Goal: Answer question/provide support: Share knowledge or assist other users

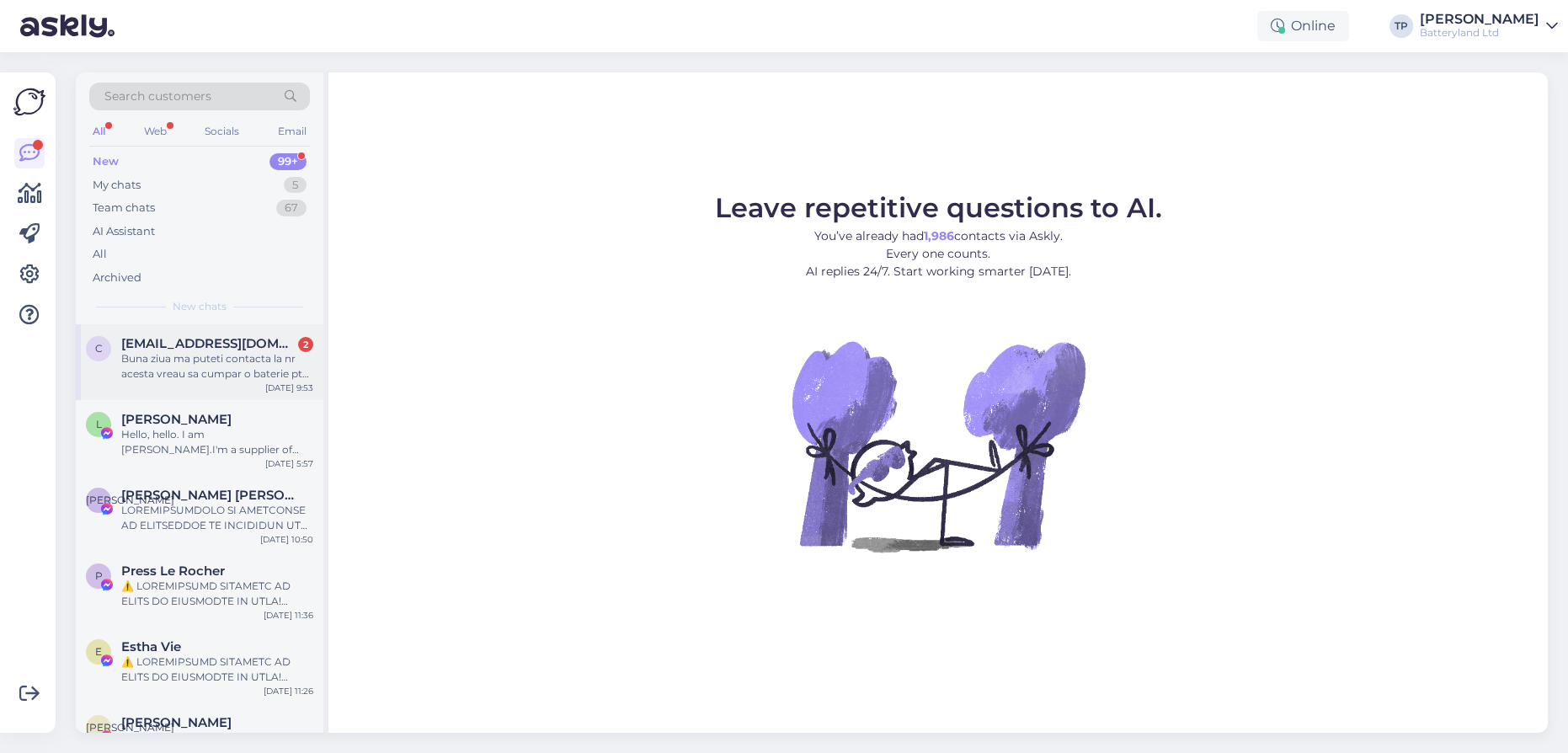
click at [200, 340] on span "[EMAIL_ADDRESS][DOMAIN_NAME]" at bounding box center [208, 344] width 175 height 15
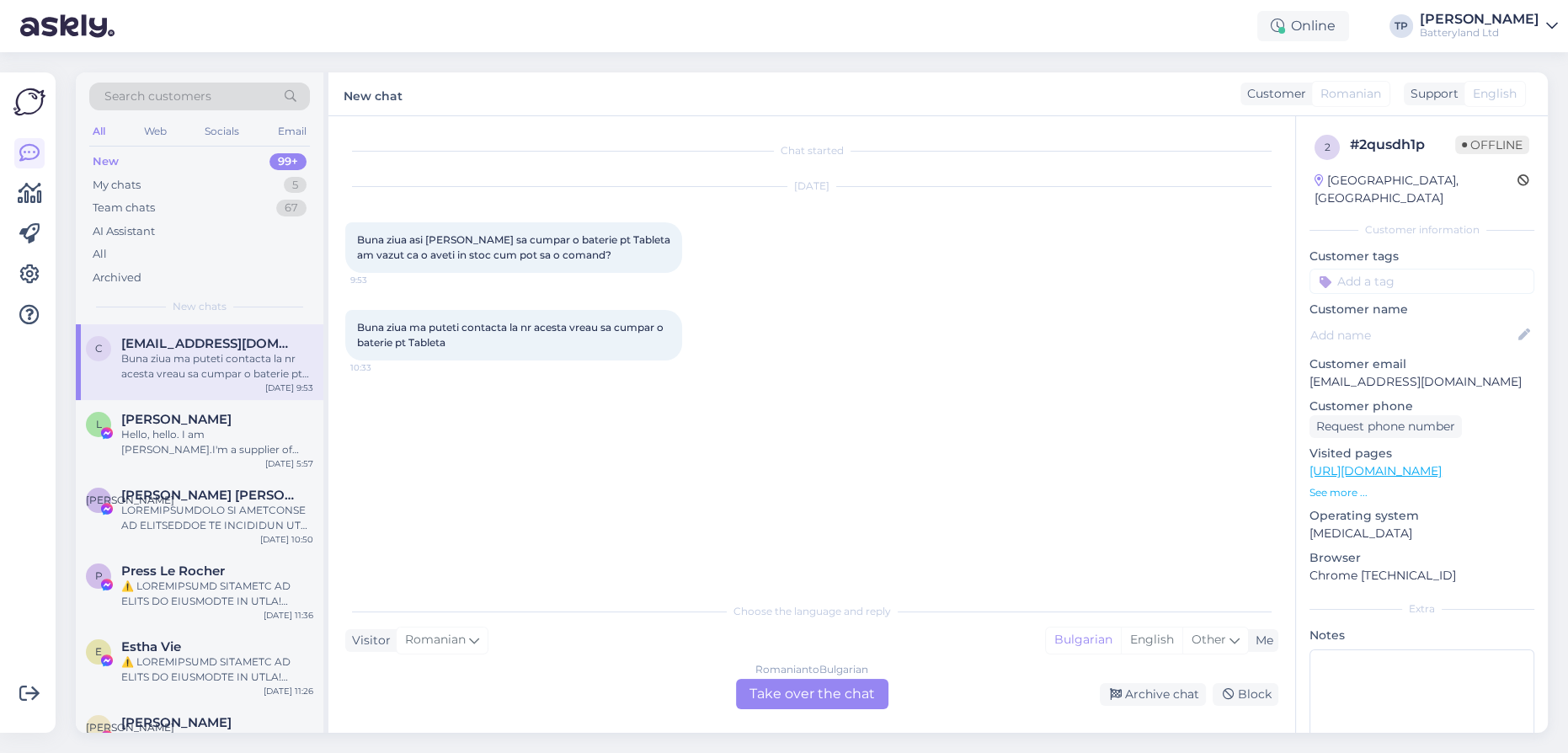
click at [791, 695] on div "Romanian to Bulgarian Take over the chat" at bounding box center [812, 694] width 153 height 31
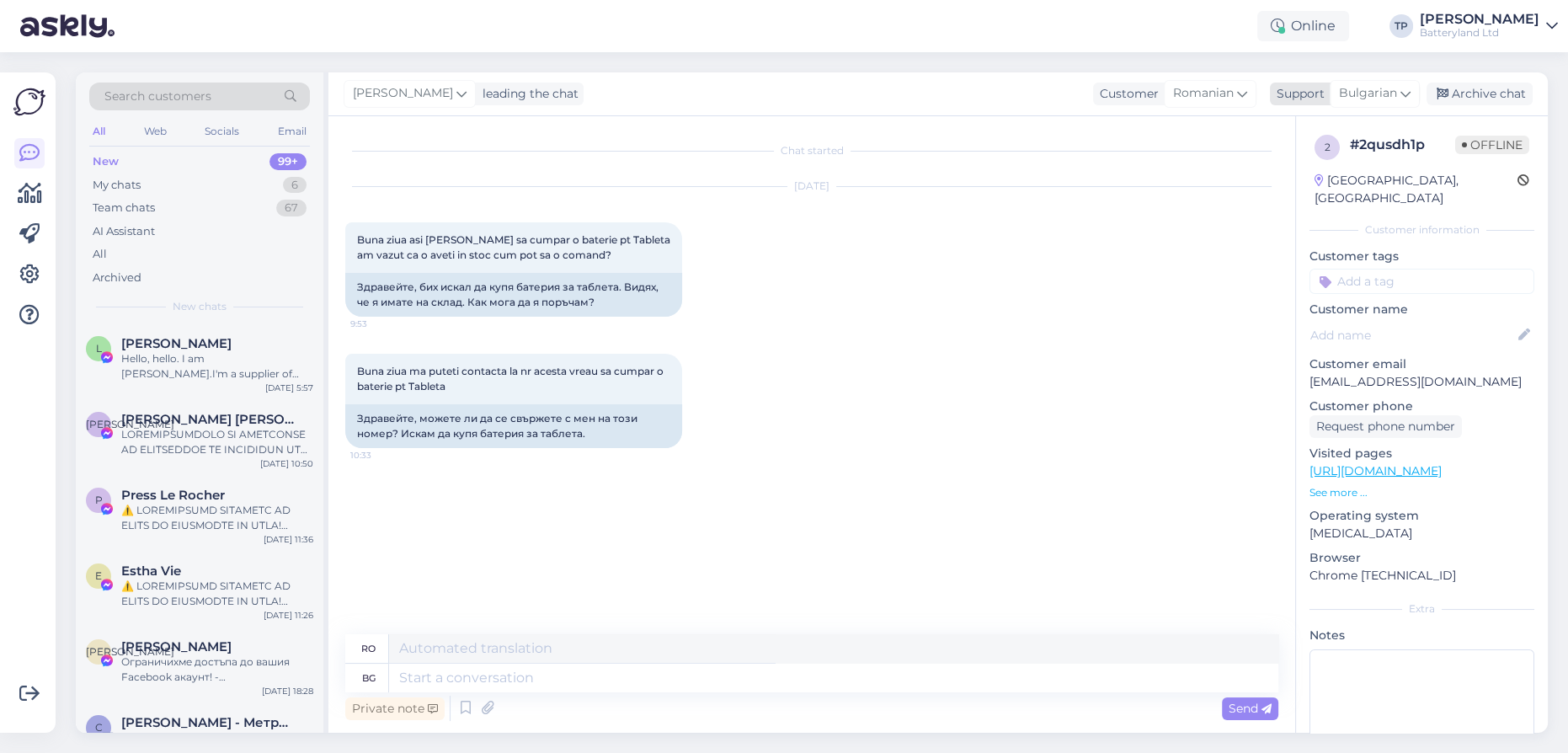
click at [1375, 93] on span "Bulgarian" at bounding box center [1368, 93] width 58 height 18
type input "е"
type input "en"
click at [1297, 173] on link "English" at bounding box center [1345, 168] width 185 height 27
click at [444, 680] on textarea at bounding box center [834, 678] width 890 height 29
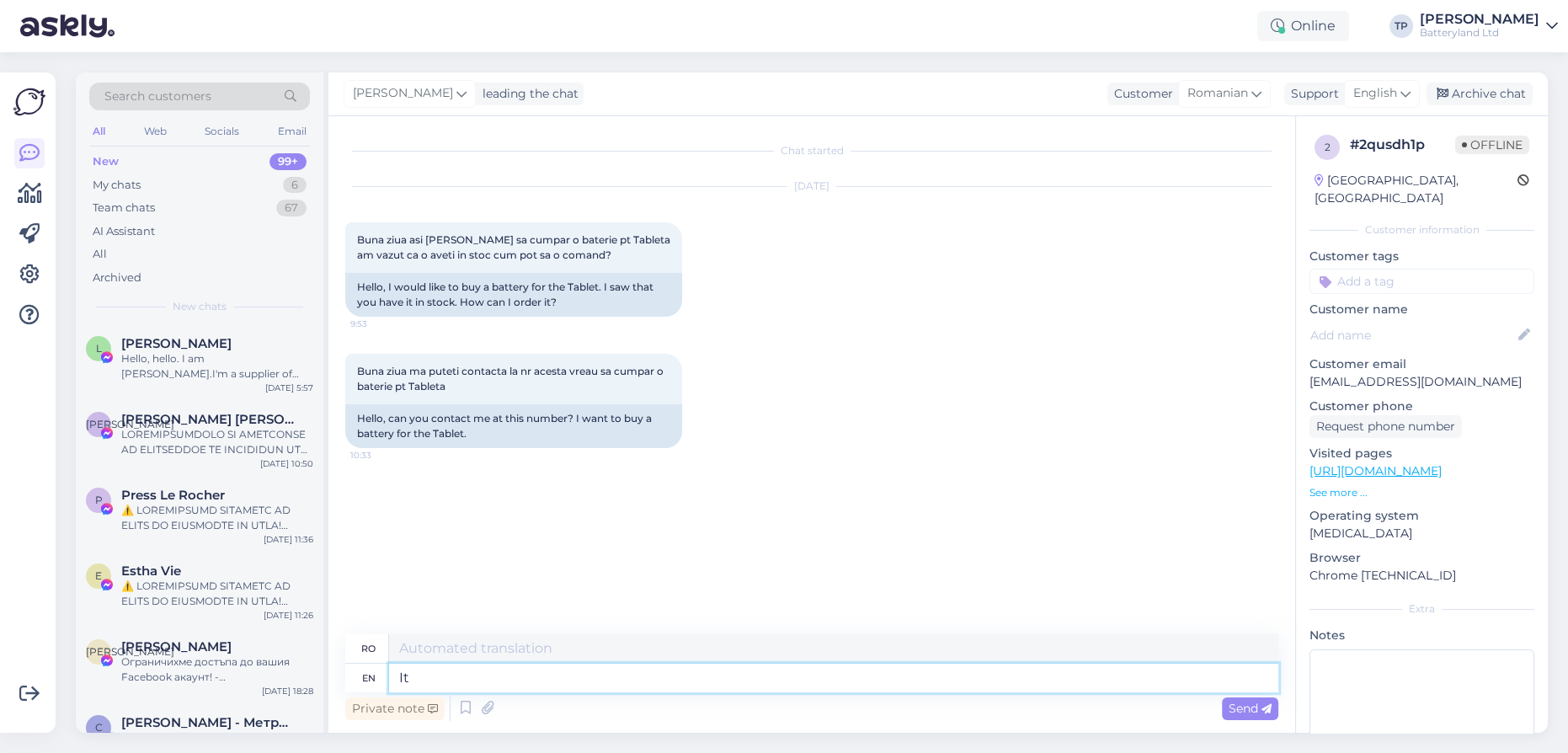
type textarea "It i"
type textarea "Acesta"
type textarea "It is"
type textarea "Este"
type textarea "It is easy,"
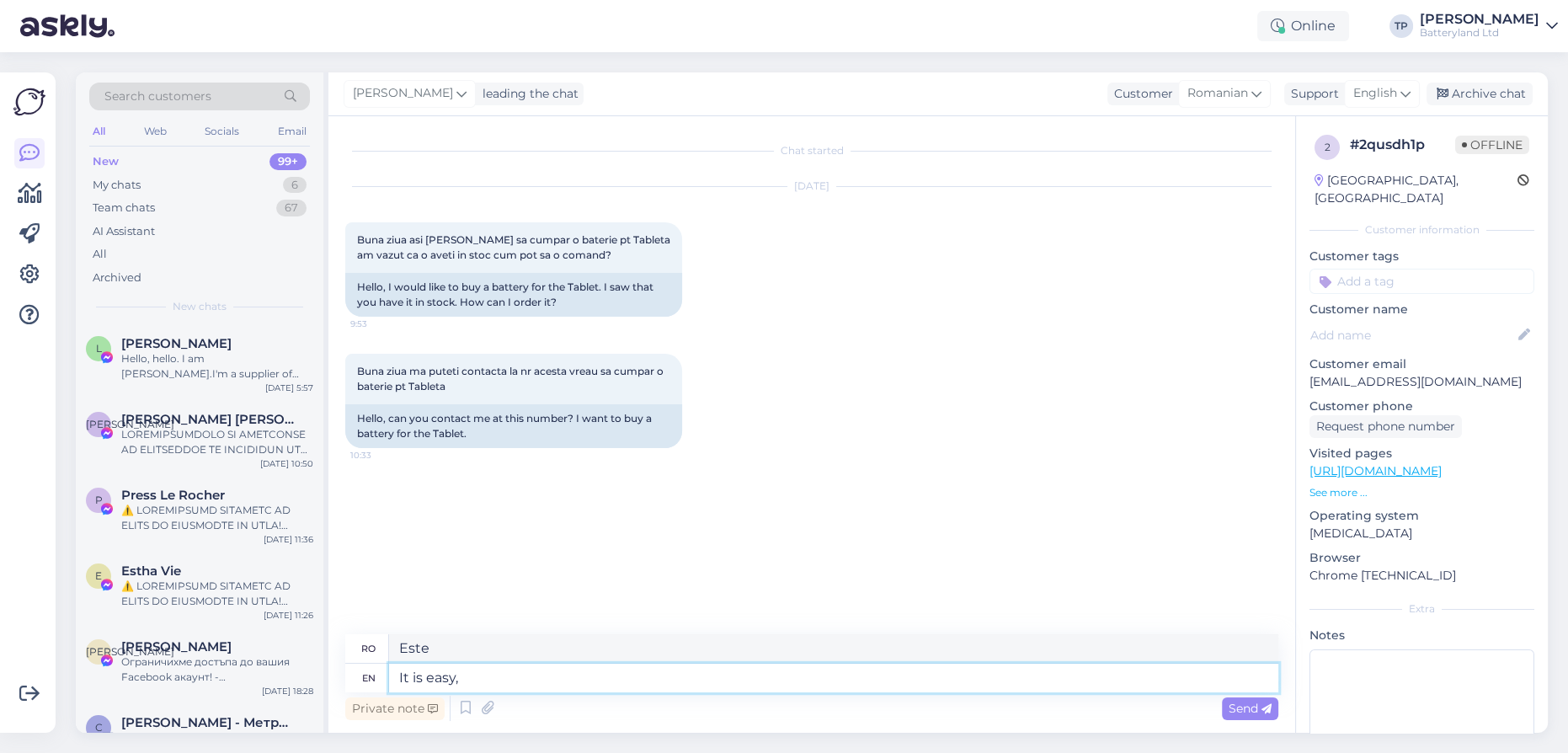
type textarea "Este ușor,"
type textarea "It is easy, if"
type textarea "Este ușor, dacă"
type textarea "It is easy, if you"
type textarea "Este ușor, dacă tu"
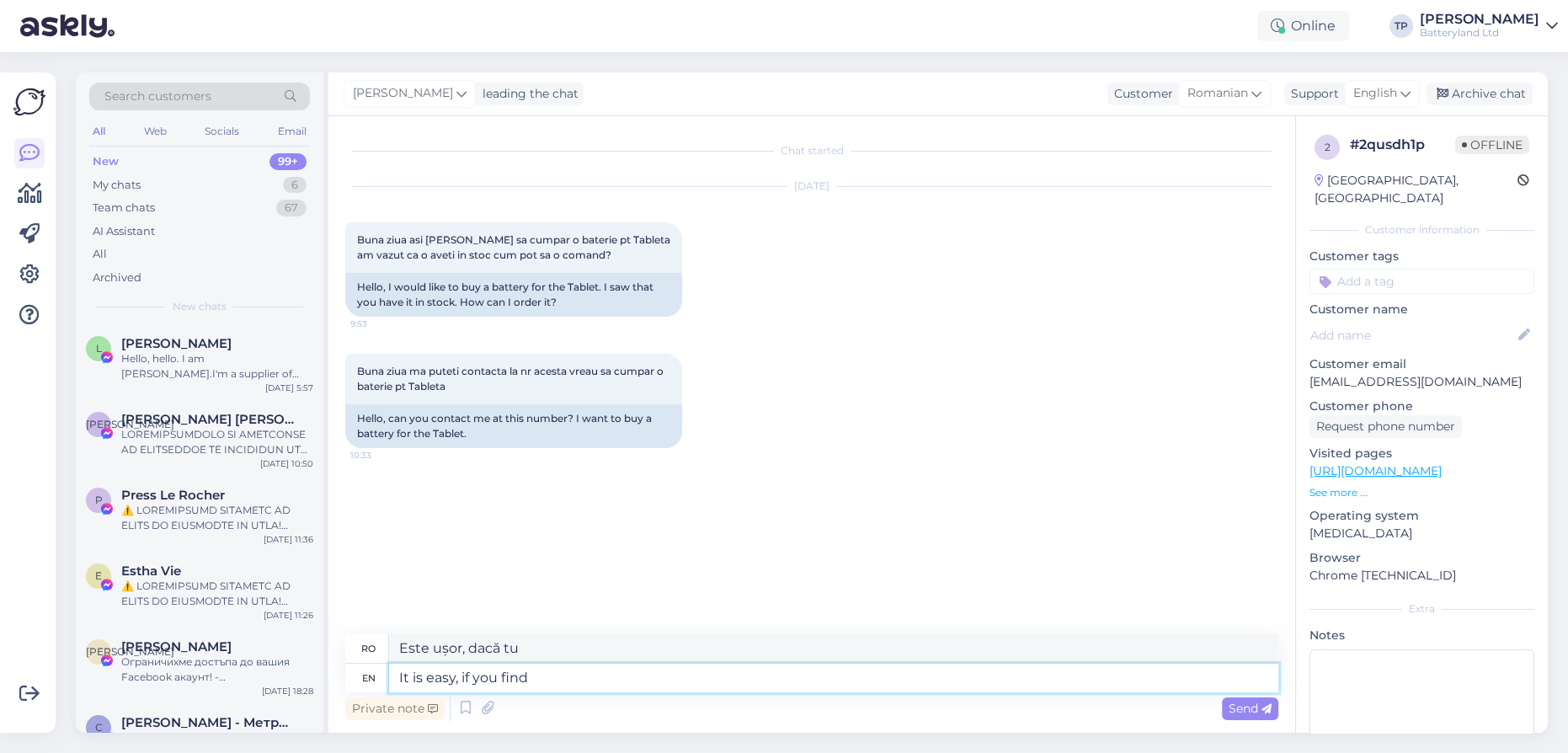
type textarea "It is easy, if you find t"
type textarea "E ușor, dacă găsești"
type textarea "It is easy, if you find the"
type textarea "Este ușor, dacă găsești"
type textarea "It is easy, if you find the correct"
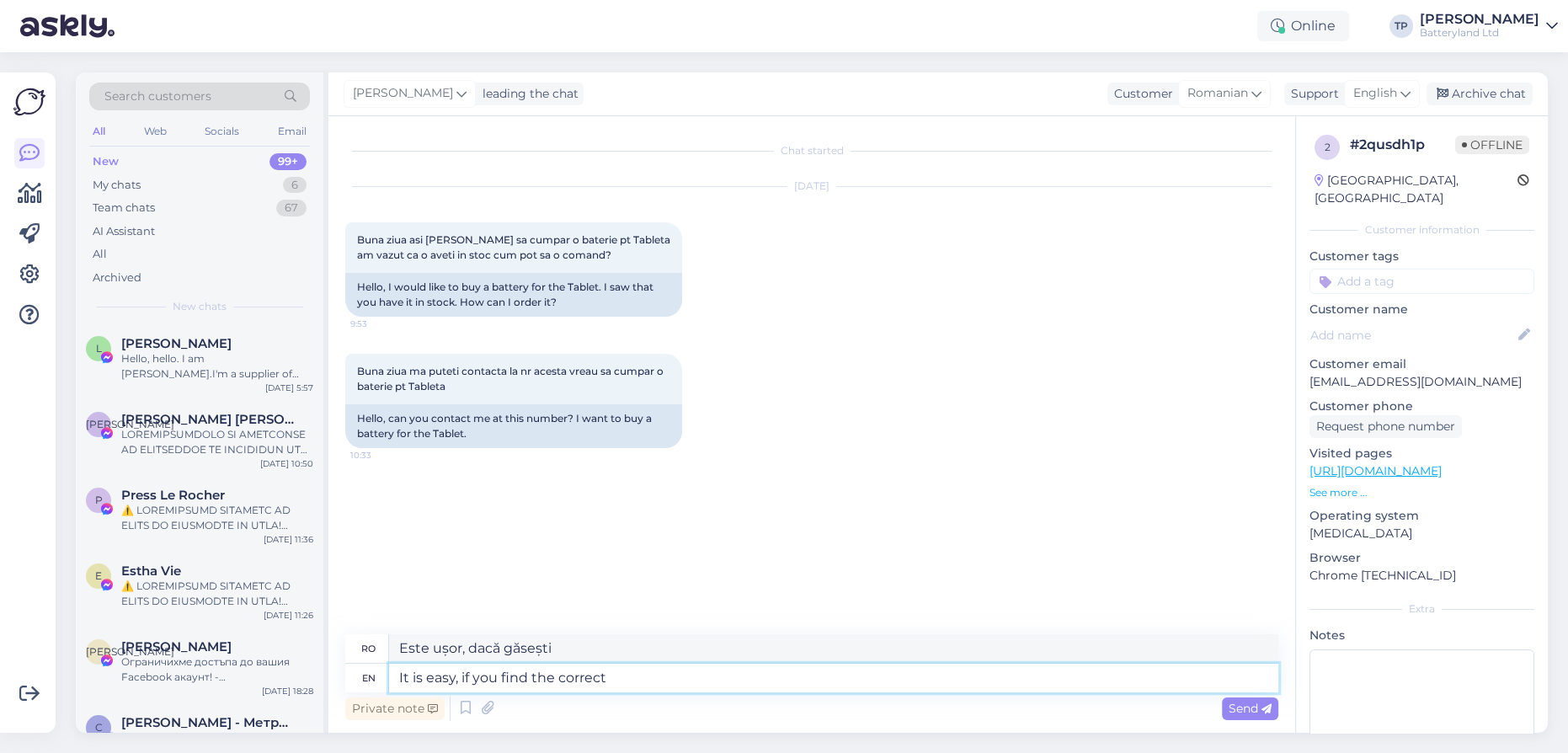
type textarea "Este ușor, dacă găsești corect"
type textarea "It is easy, if you find the correct tablet"
type textarea "Este ușor, dacă găsești tableta potrivită"
type textarea "It is easy, if you find the correct tablet battety"
type textarea "Este ușor, dacă găsești bateria corectă pentru tabletă"
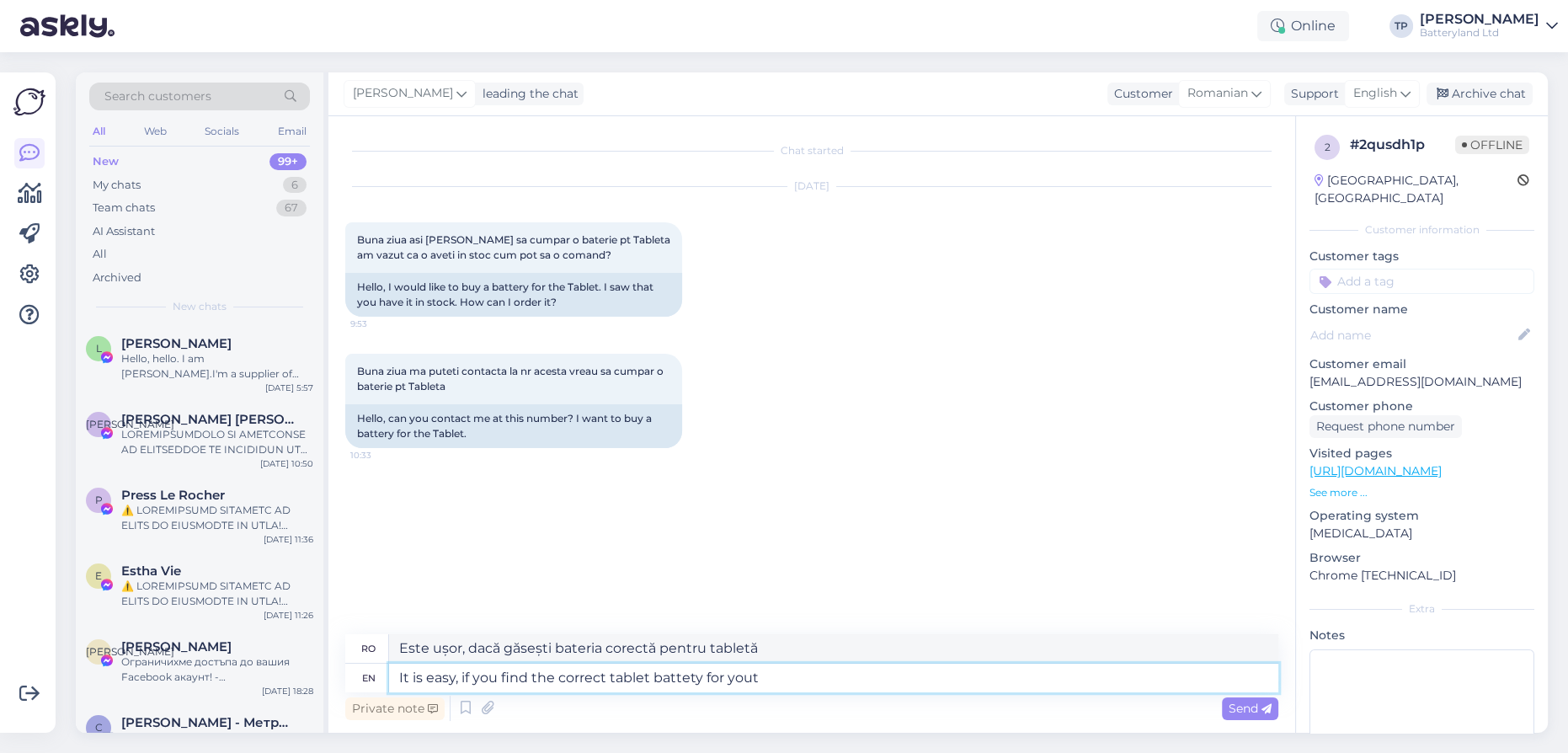
type textarea "It is easy, if you find the correct tablet battety for you"
type textarea "Este ușor, dacă găsești bateria potrivită pentru tabletă."
type textarea "It is easy, if you find the correct tablet battety for your d"
type textarea "Este ușor, dacă găsești bateria corectă pentru tableta ta"
type textarea "It is easy, if you find the correct tablet battety for your device"
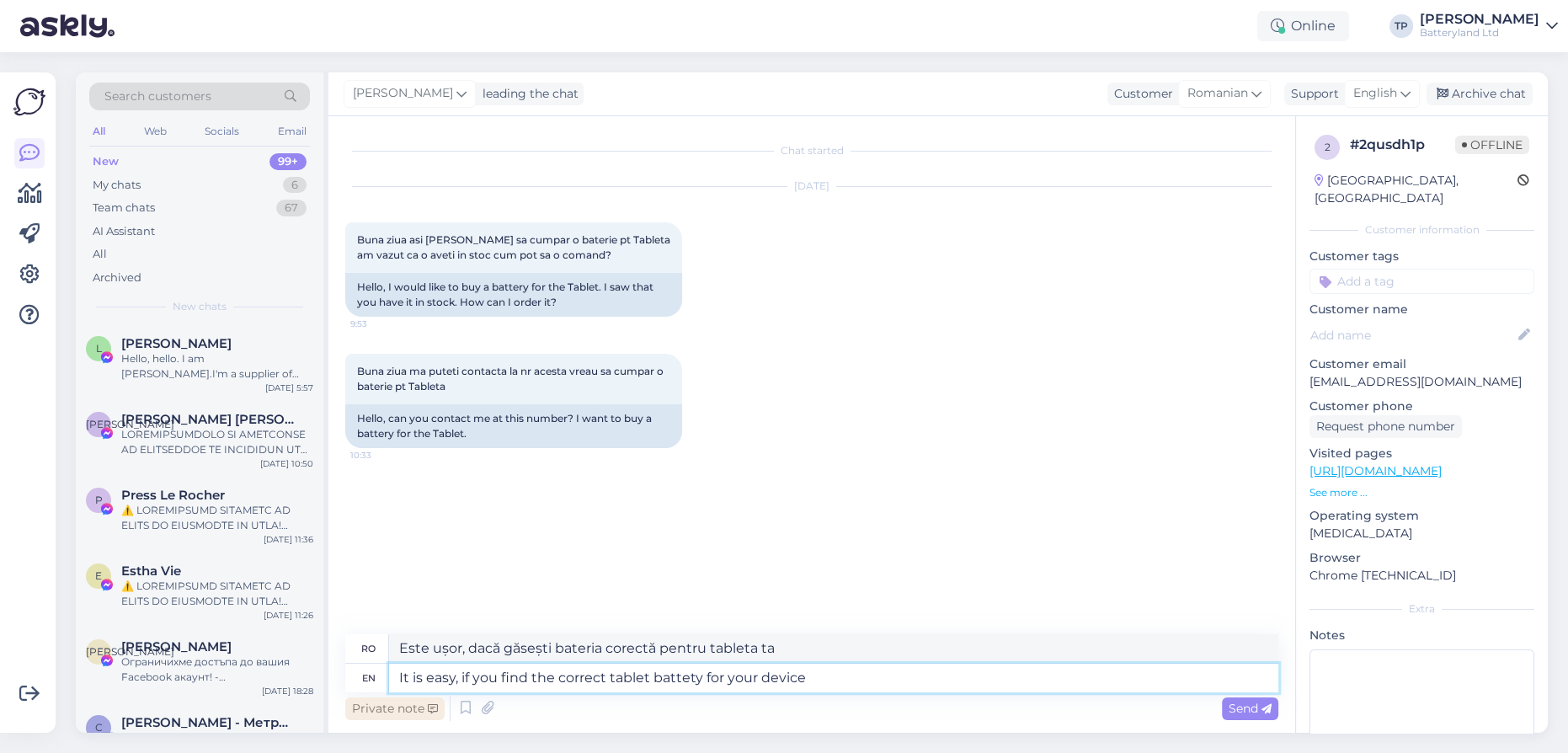
type textarea "Este ușor, dacă găsești bateria corectă pentru tabletă pentru dispozitivul tău."
click at [692, 673] on textarea "It is easy, if you find the correct tablet battety for your device" at bounding box center [834, 678] width 890 height 29
click at [850, 679] on textarea "It is easy, if you find the correct tablet battery for your device" at bounding box center [834, 678] width 890 height 29
type textarea "It is easy, if you find the correct tablet battery for your device you"
type textarea "Este ușor, dacă găsești bateria corectă pentru tabletă pentru dispozitivul tău.…"
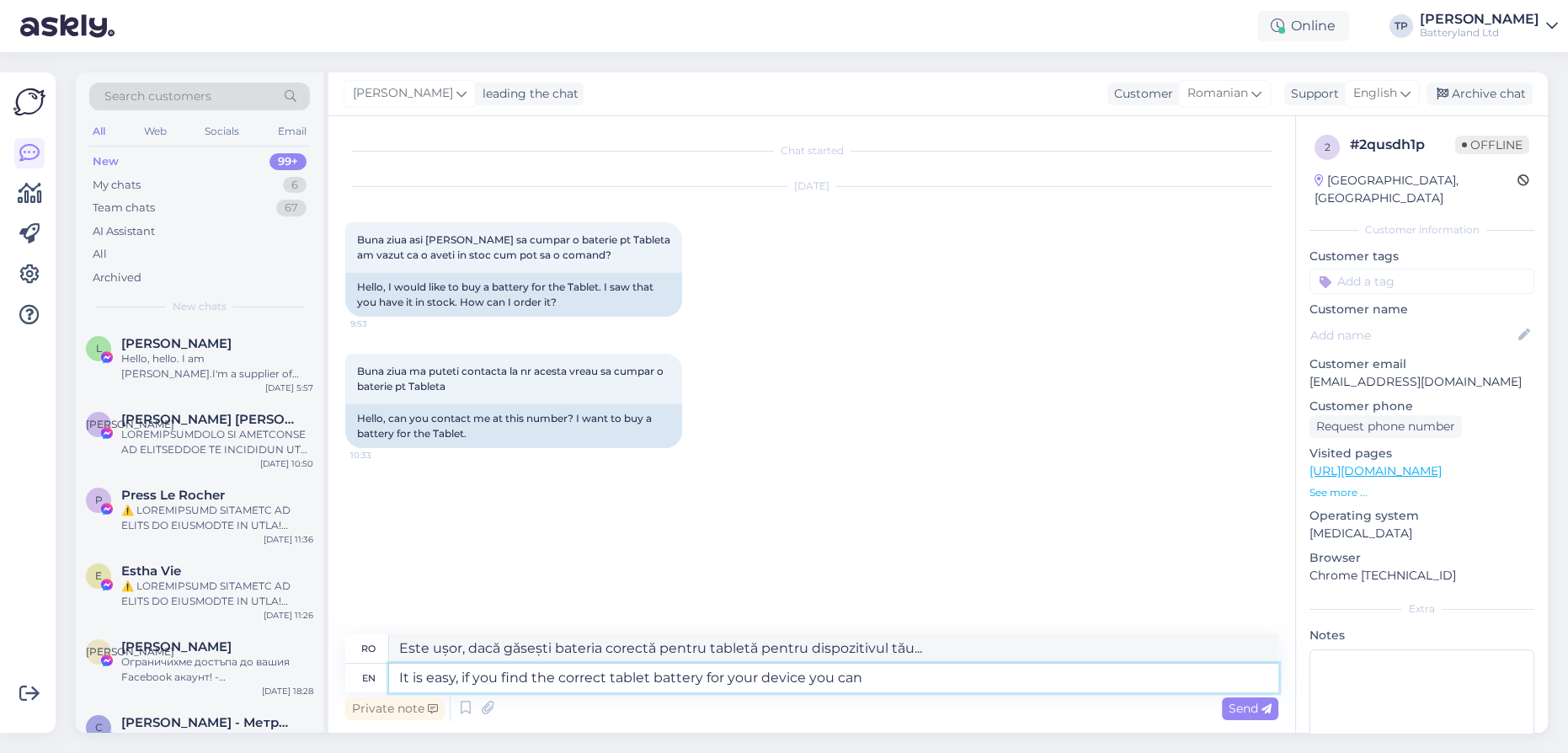
type textarea "It is easy, if you find the correct tablet battery for your device you can"
type textarea "Este ușor, dacă găsești bateria corectă pentru tabletă pentru dispozitivul tău,…"
type textarea "It is easy, if you find the correct tablet battery for your device you can orde…"
type textarea "Este ușor, dacă găsiți bateria corectă pentru tabletă pentru dispozitivul dvs.,…"
type textarea "It is easy, if you find the correct tablet battery for your device you can orde…"
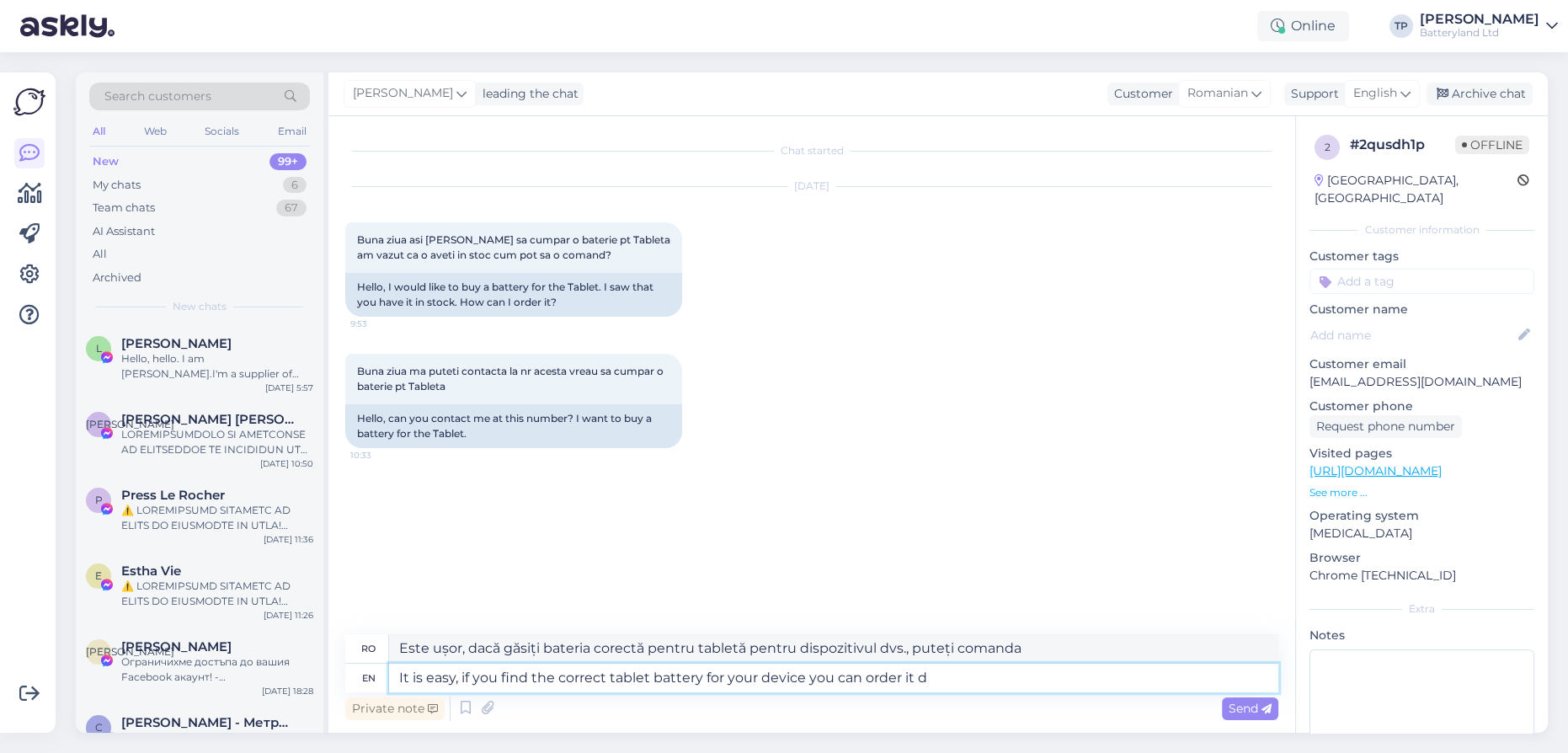
type textarea "Este ușor, dacă găsești bateria corectă pentru tabletă pentru dispozitivul tău,…"
type textarea "It is easy, if you find the correct tablet battery for your device you can orde…"
type textarea "Este ușor, dacă găsești bateria corectă pentru tabletă pentru dispozitivul tău,…"
type textarea "It is easy, if you find the correct tablet battery for your device you can orde…"
type textarea "Este ușor, dacă găsiți bateria corectă pentru tabletă pentru dispozitivul dvs.,…"
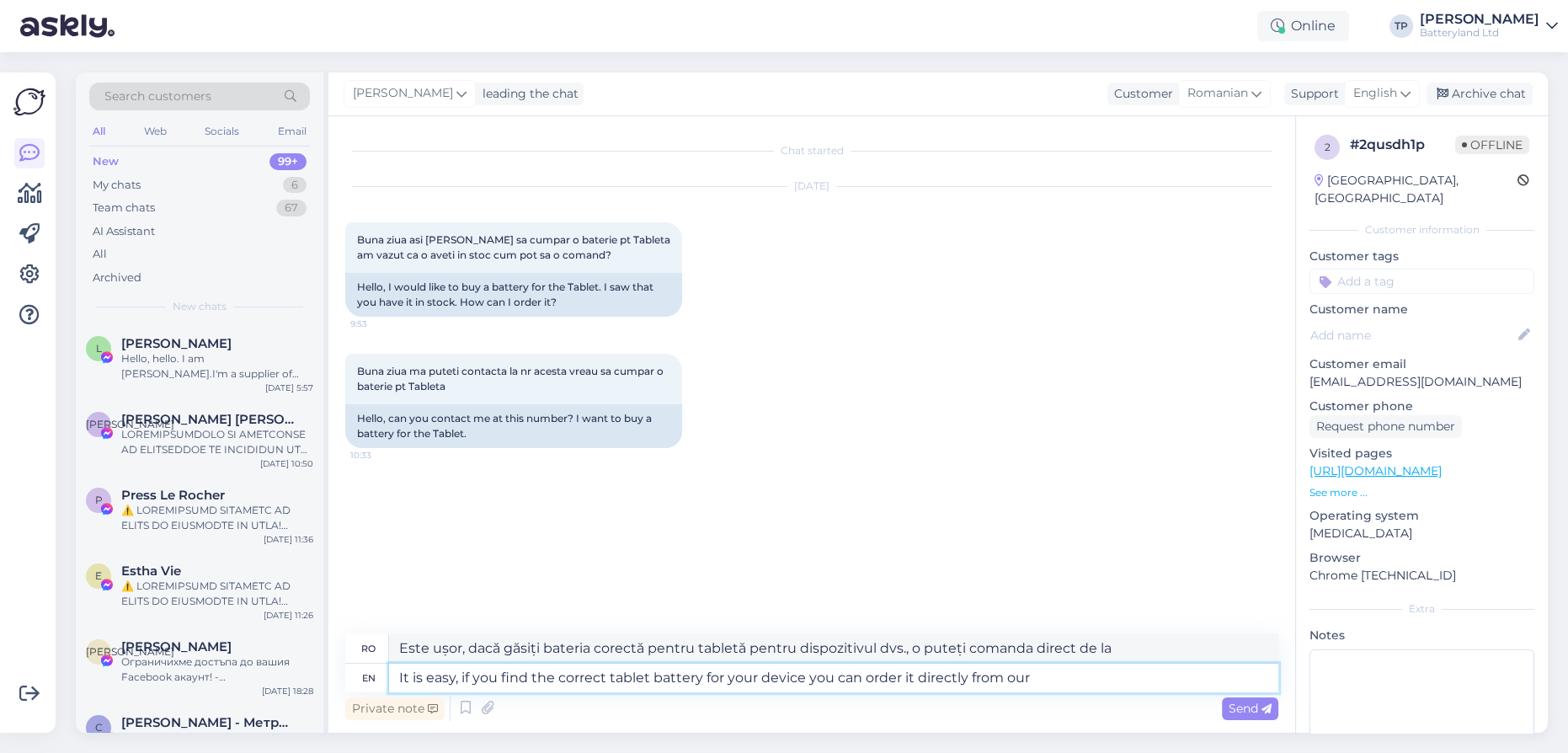
type textarea "It is easy, if you find the correct tablet battery for your device you can orde…"
type textarea "Este ușor, dacă găsiți bateria potrivită pentru tabletă pentru dispozitivul dvs…"
type textarea "It is easy, if you find the correct tablet battery for your device you can orde…"
type textarea "Este ușor, dacă găsiți bateria potrivită pentru tabletă pentru dispozitivul dvs…"
type textarea "It is easy, if you find the correct tablet battery for your device you can orde…"
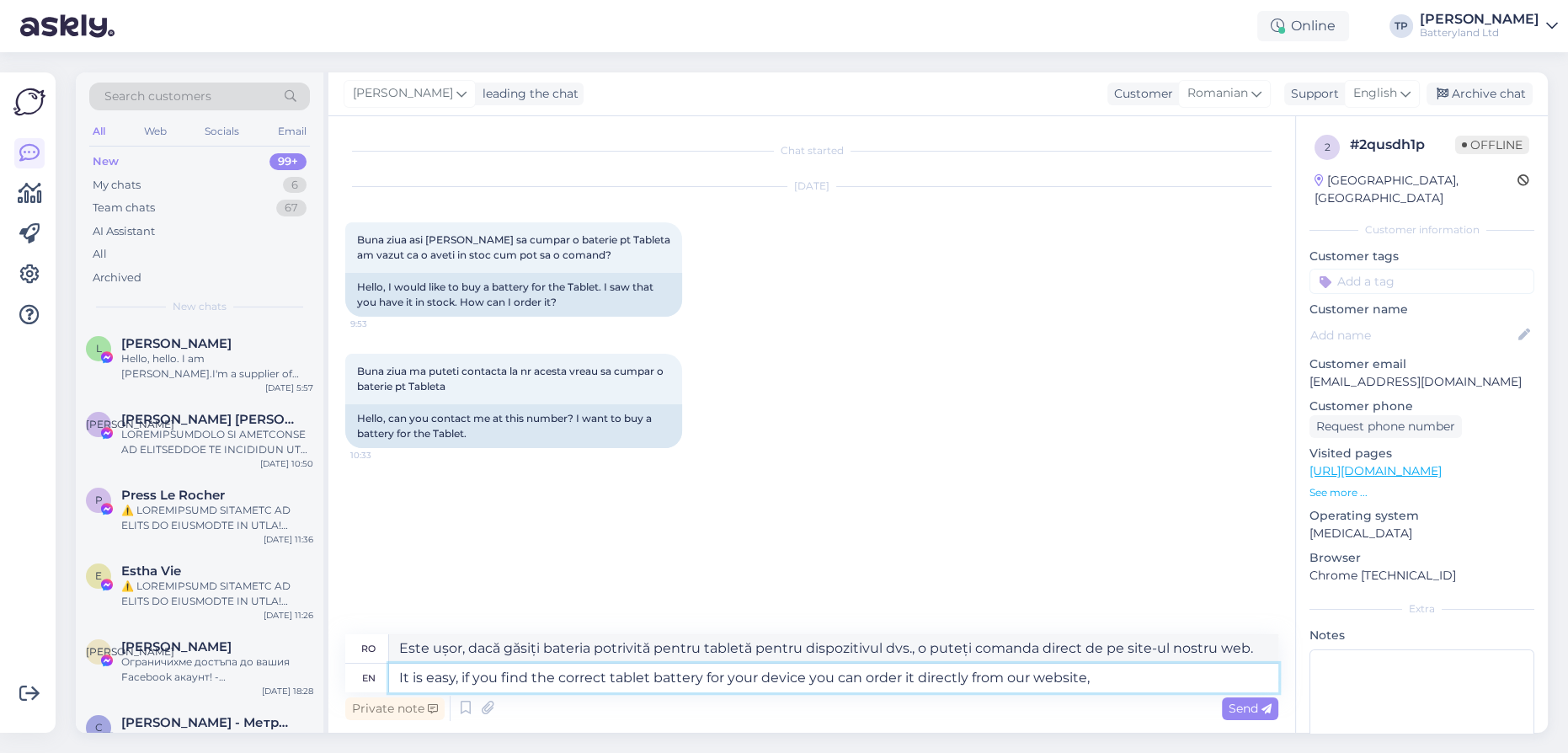
type textarea "Este ușor, dacă găsiți bateria corectă pentru tabletă pentru dispozitivul dvs.,…"
type textarea "It is easy, if you find the correct tablet battery for your device you can orde…"
type textarea "Este ușor, dacă găsiți bateria corectă pentru tabletă pentru dispozitivul dvs.,…"
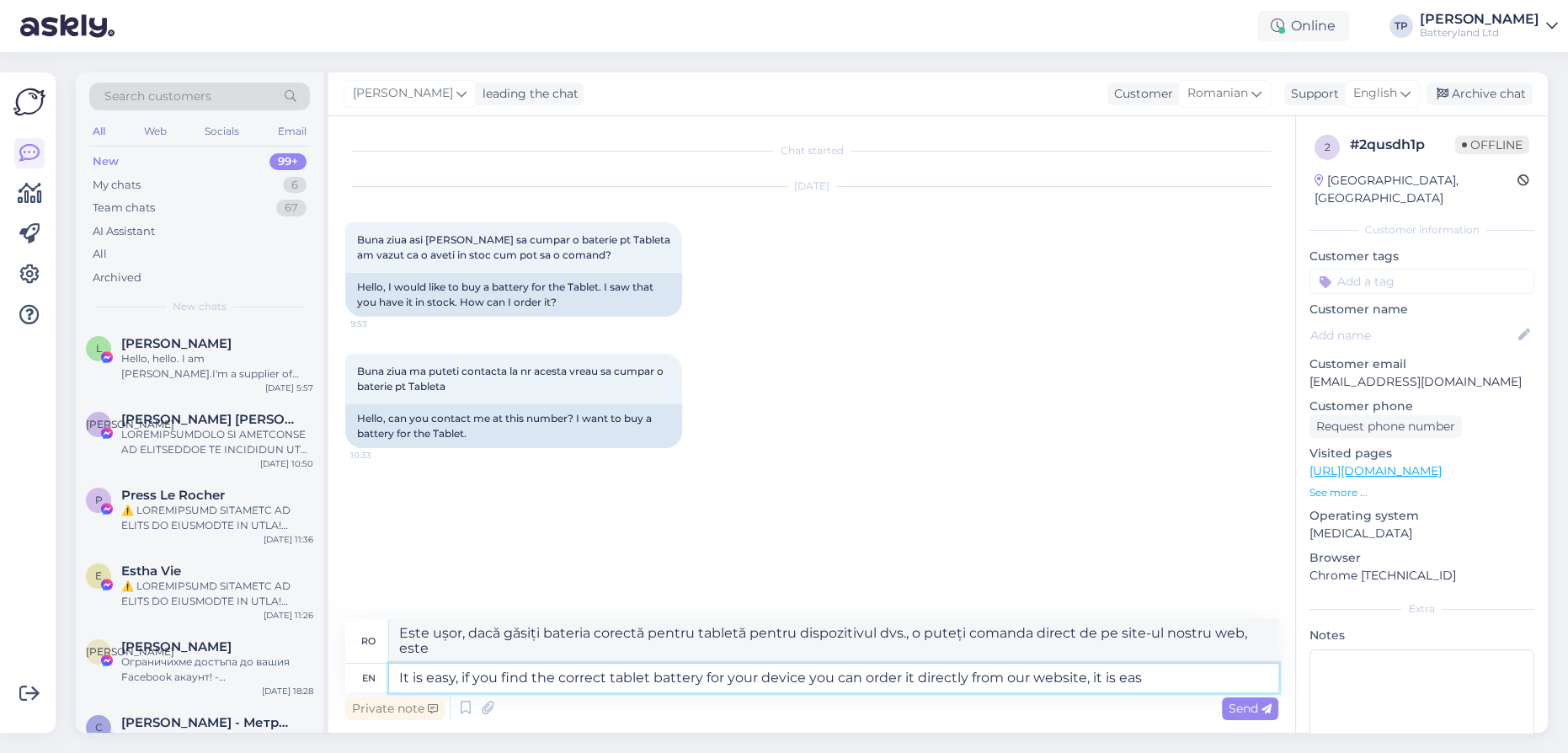
type textarea "It is easy, if you find the correct tablet battery for your device you can orde…"
type textarea "Este ușor, dacă găsiți bateria corectă pentru tabletă pentru dispozitivul dvs.,…"
type textarea "It is easy, if you find the correct tablet battery for your device you can orde…"
click at [1238, 714] on span "Send" at bounding box center [1250, 708] width 43 height 15
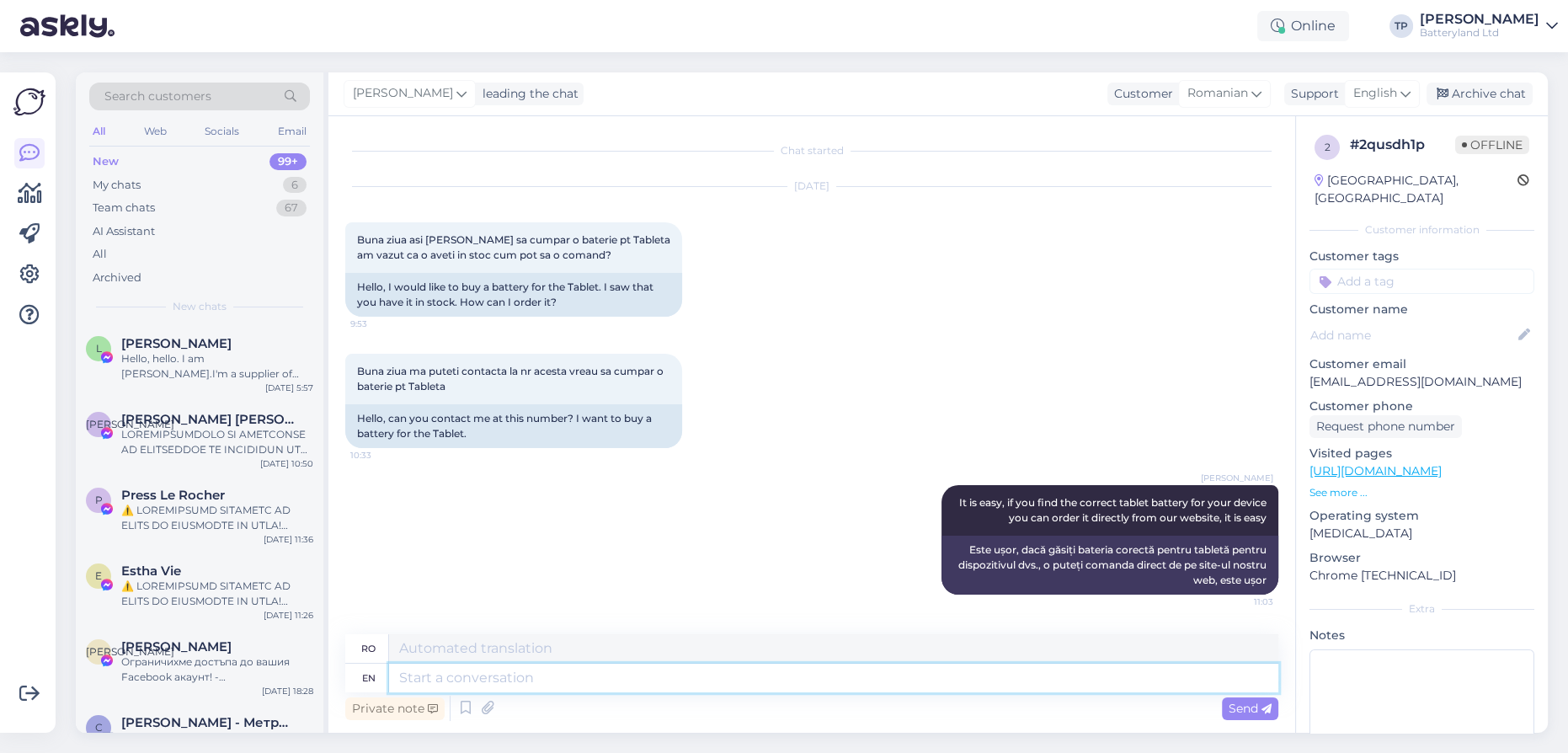
click at [598, 684] on textarea at bounding box center [834, 678] width 890 height 29
type textarea "You"
type textarea "Tu"
type textarea "You can c"
type textarea "Puteți"
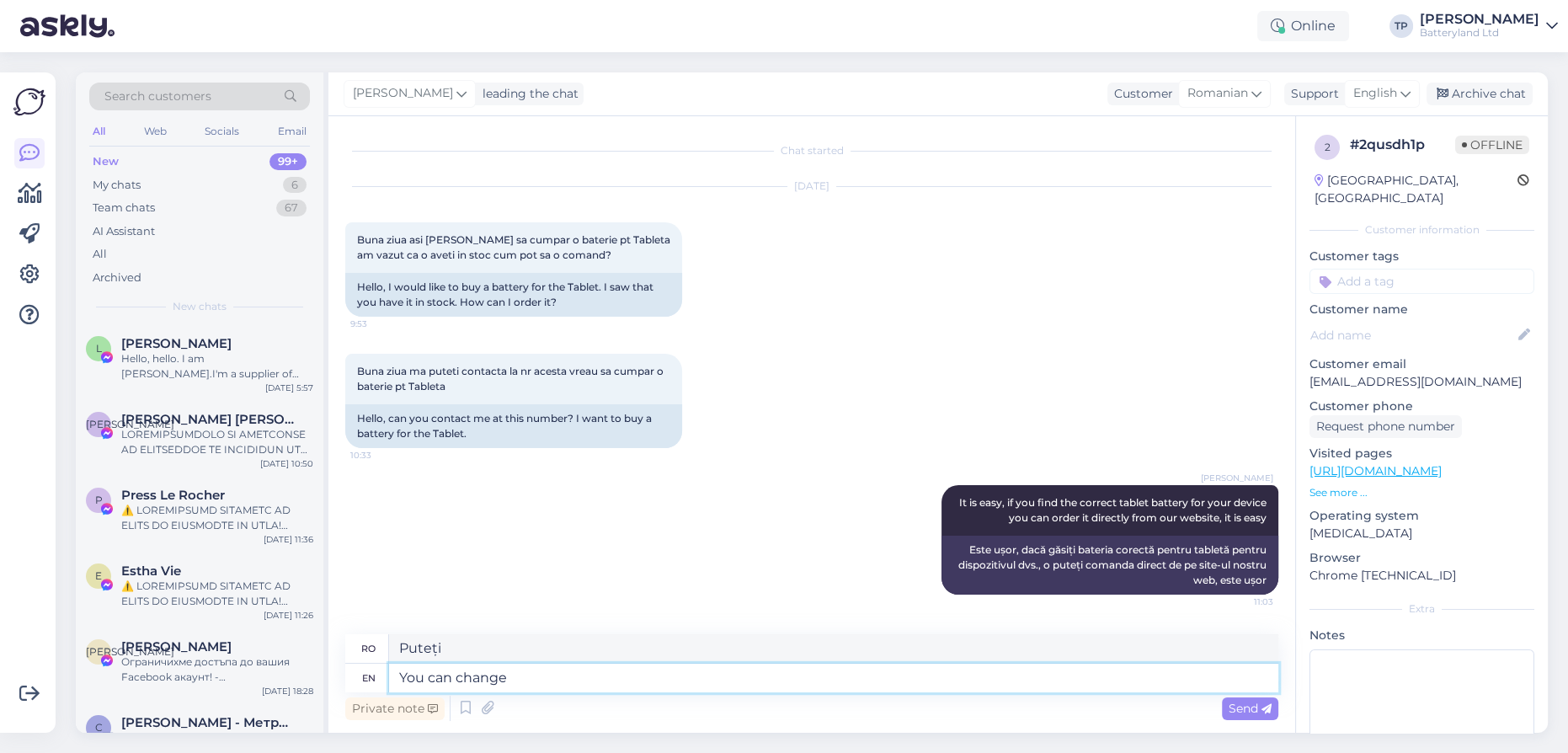
type textarea "You can change"
type textarea "Poți schimba"
type textarea "You can change the l"
type textarea "Puteți schimba"
type textarea "You can change the lan"
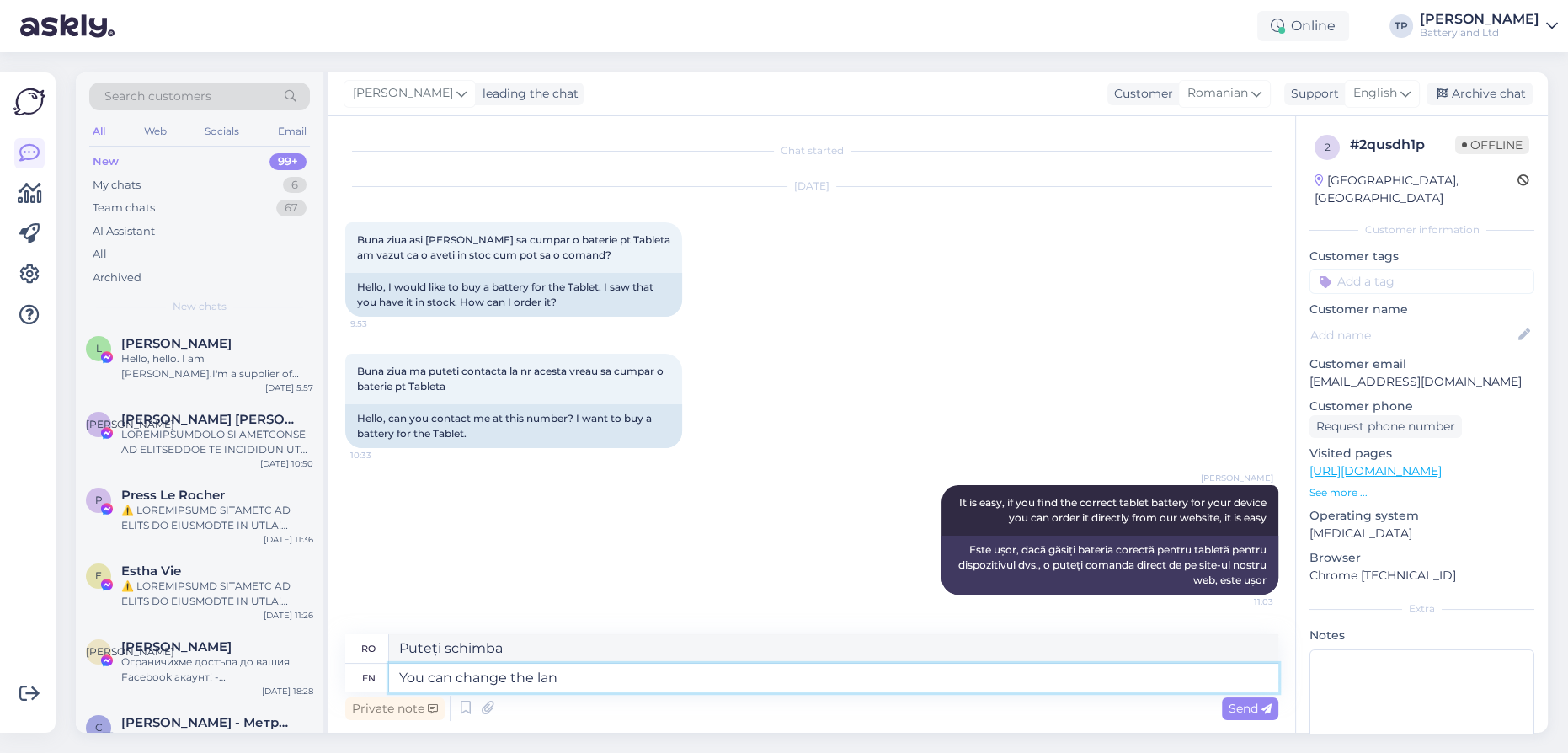
type textarea "Poți schimba rețeaua lan"
type textarea "You can change the language"
type textarea "Puteți schimba limba"
type textarea "You can change the language to"
type textarea "Puteți schimba limba la"
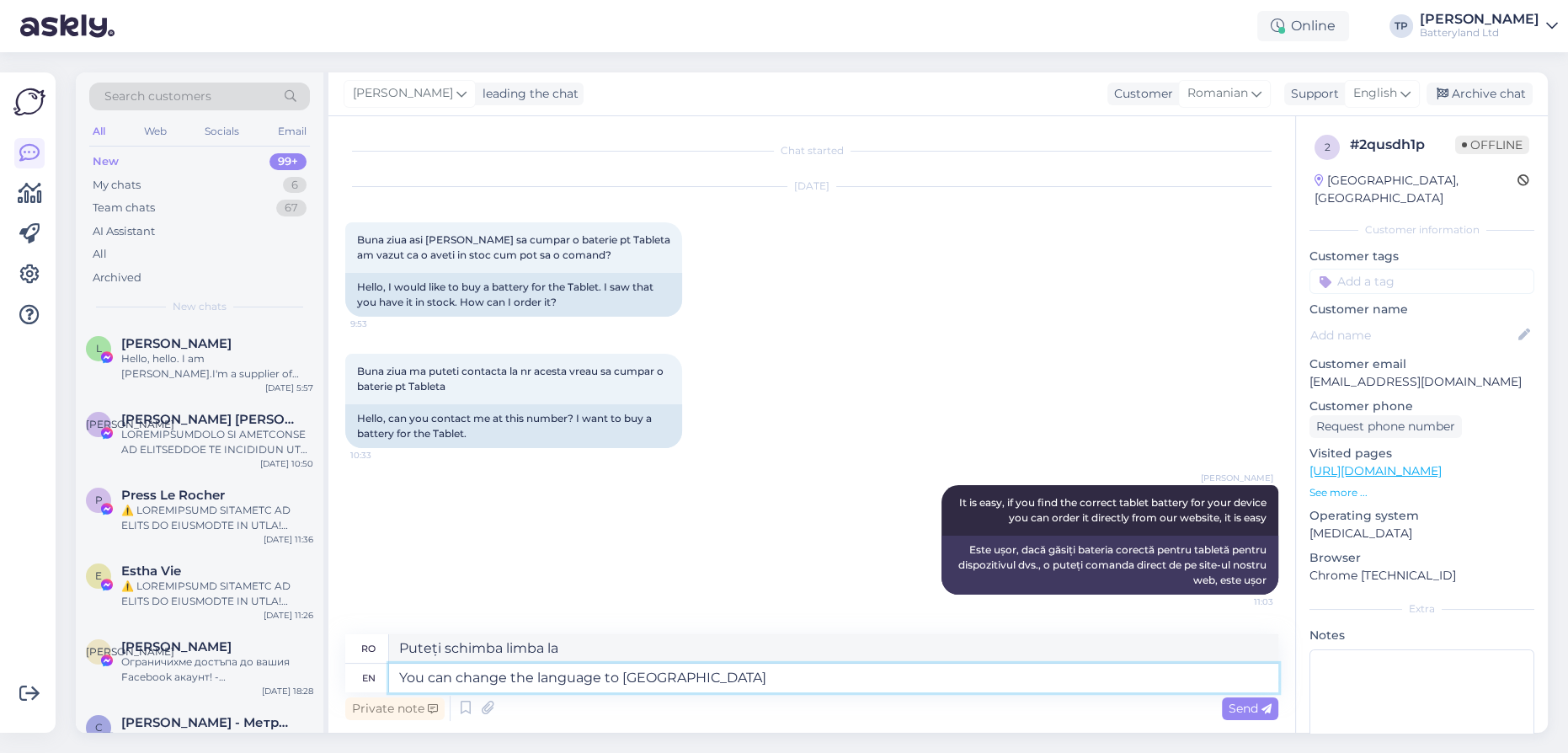
type textarea "You can change the language to Romanian"
type textarea "Puteți schimba limba în limba română"
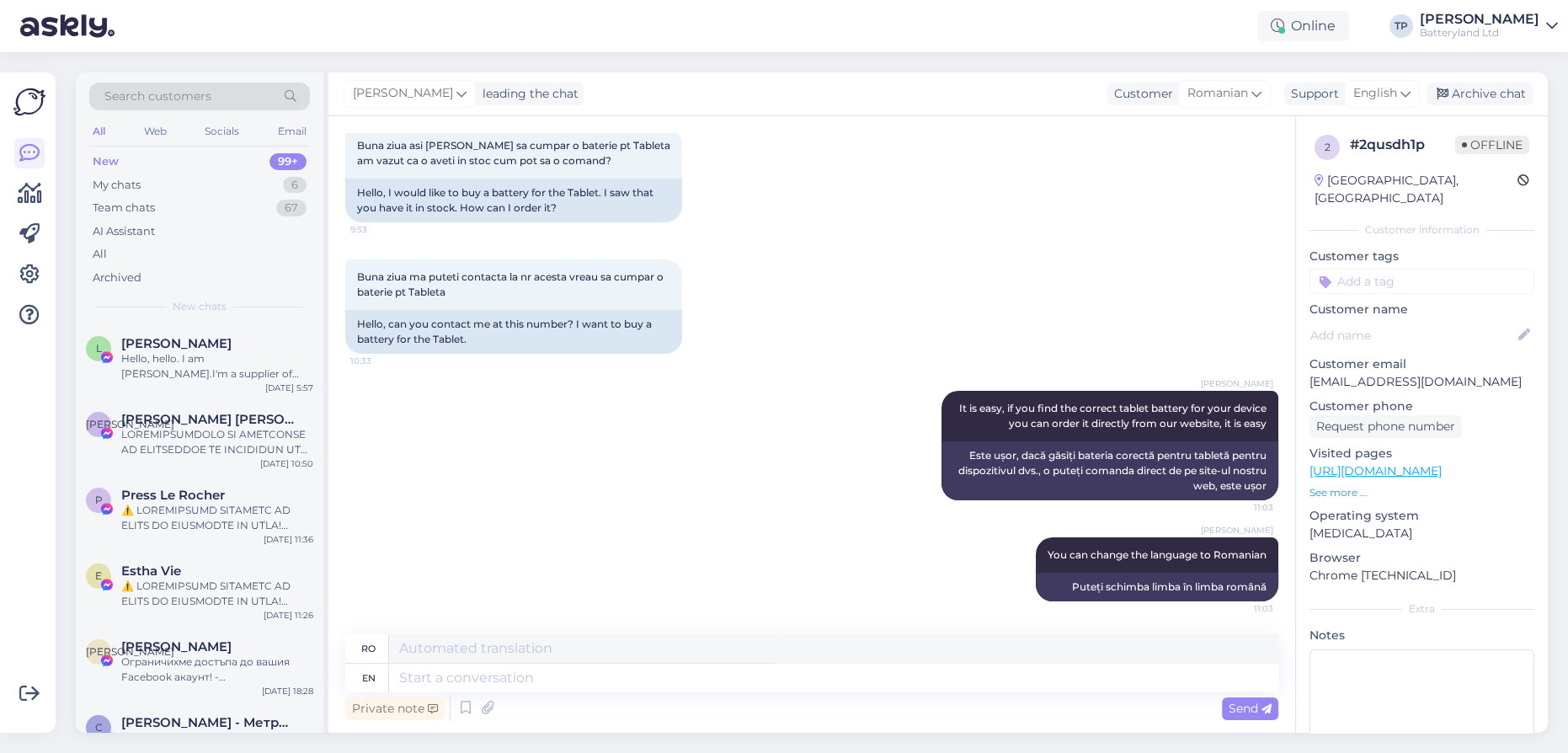
click at [906, 111] on div "[PERSON_NAME] leading the chat Customer Romanian Support English en English Fre…" at bounding box center [938, 94] width 1219 height 44
click at [1020, 92] on div "[PERSON_NAME] leading the chat Customer Romanian Support English en English Fre…" at bounding box center [938, 94] width 1219 height 44
